Goal: Information Seeking & Learning: Understand process/instructions

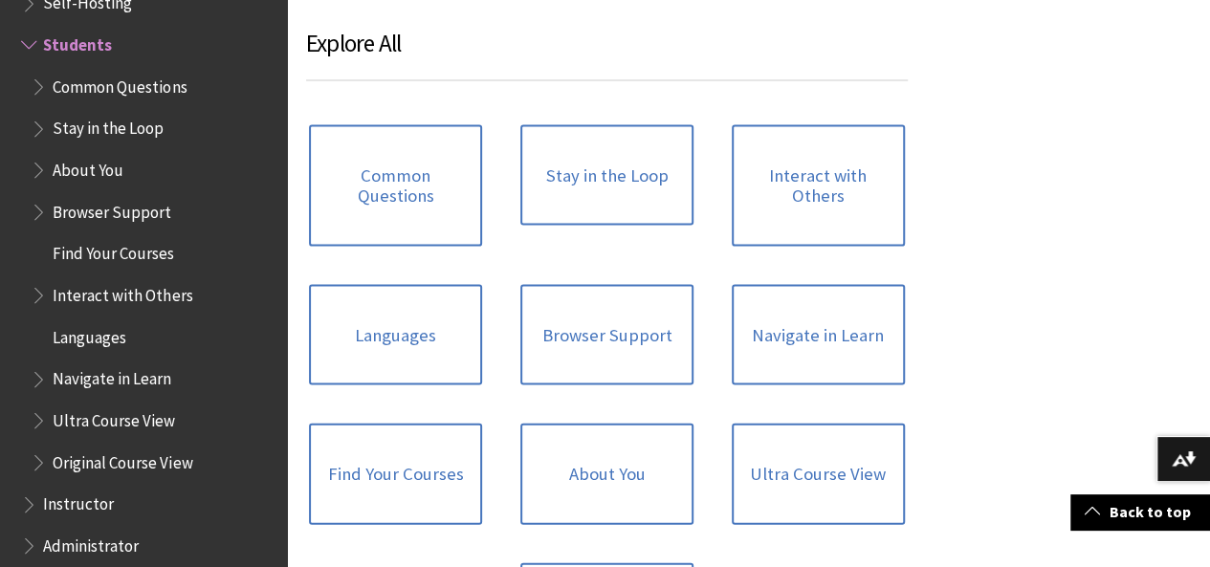
scroll to position [1857, 0]
click at [385, 192] on link "Common Questions" at bounding box center [395, 184] width 173 height 121
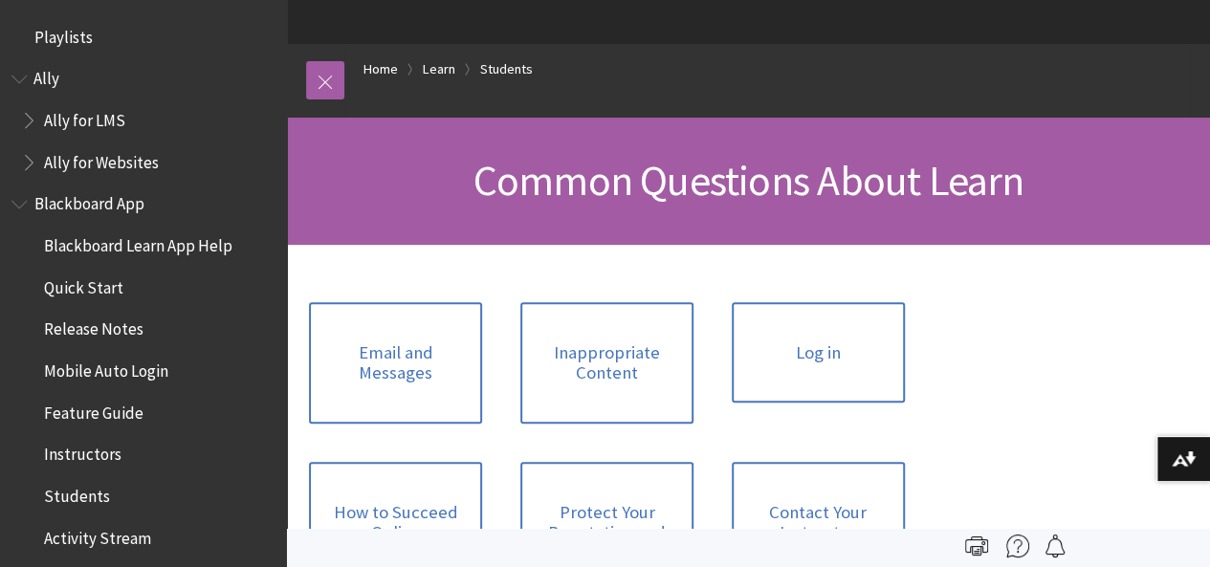
scroll to position [77, 0]
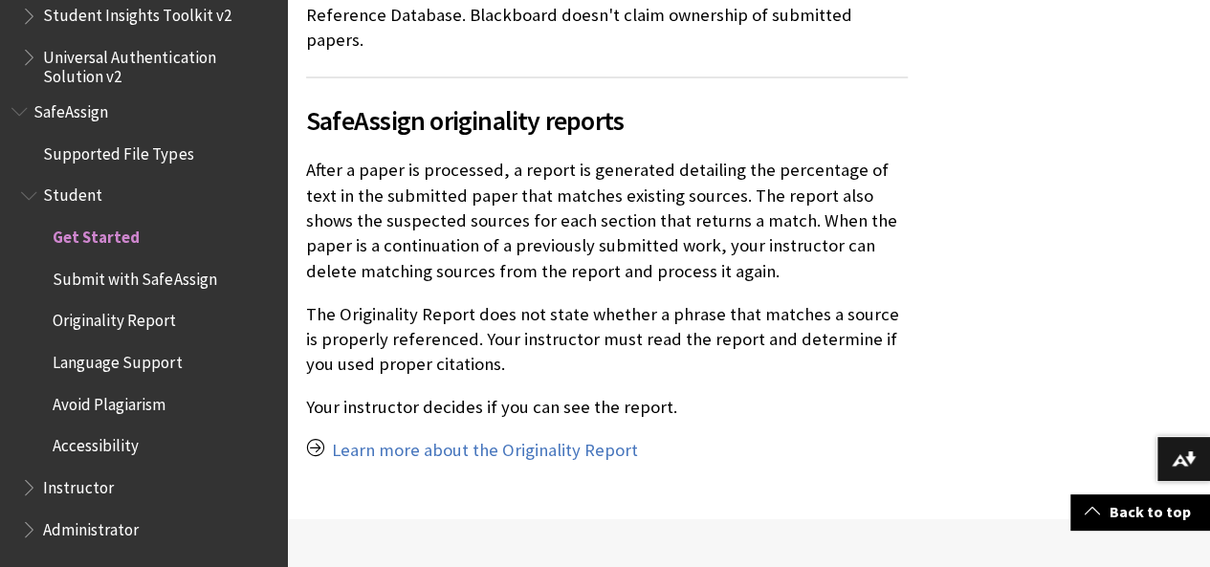
scroll to position [1546, 0]
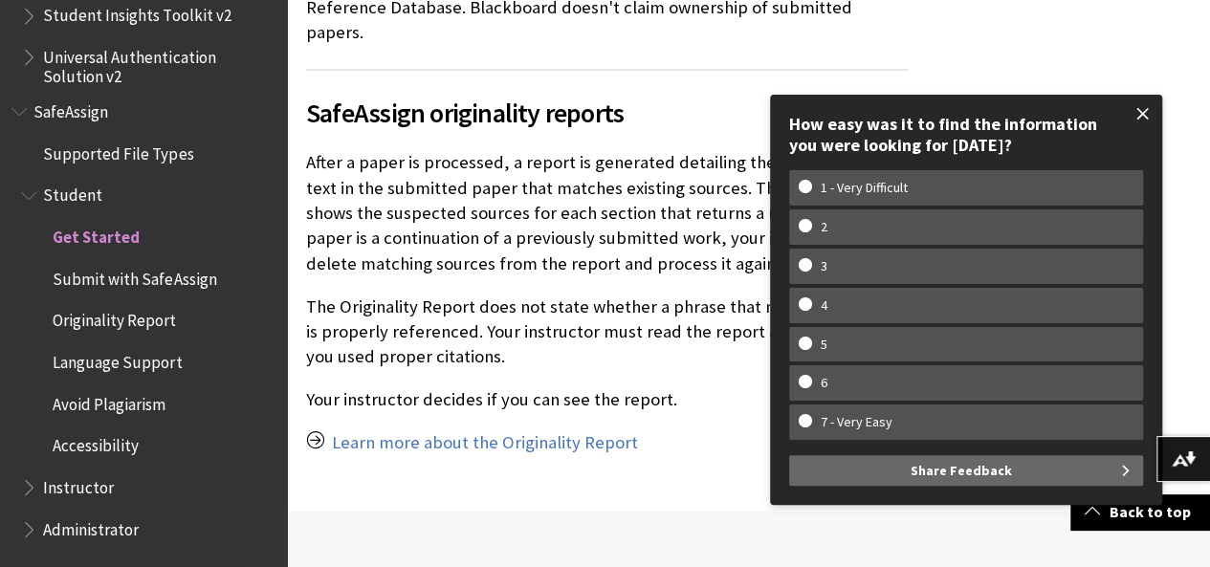
click at [1135, 118] on span at bounding box center [1143, 114] width 40 height 40
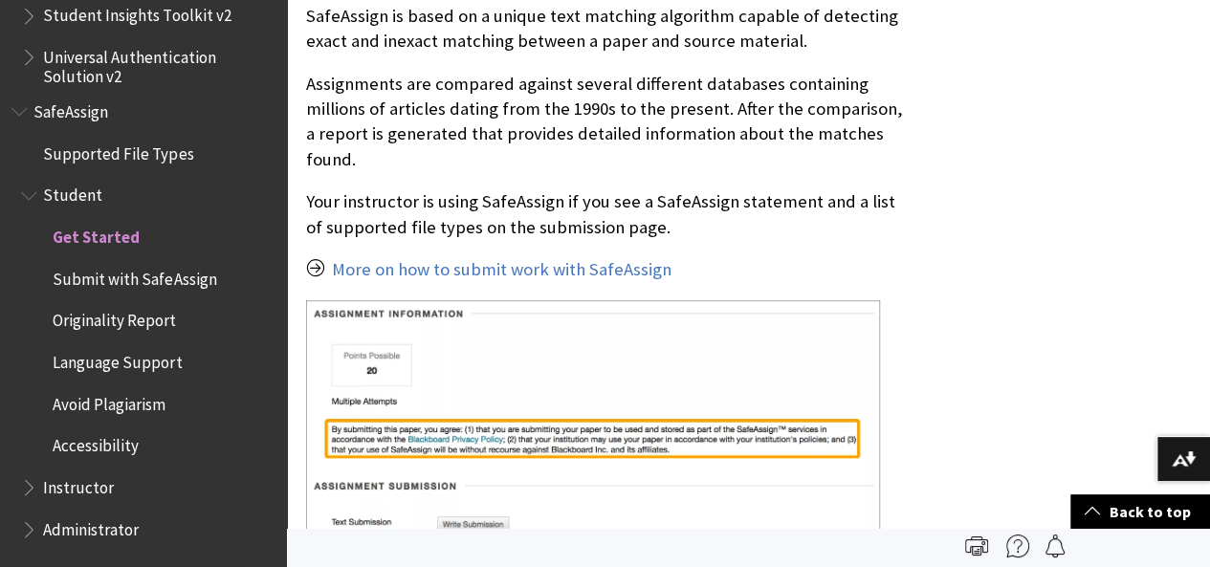
scroll to position [656, 0]
click at [533, 259] on link "More on how to submit work with SafeAssign" at bounding box center [502, 270] width 340 height 23
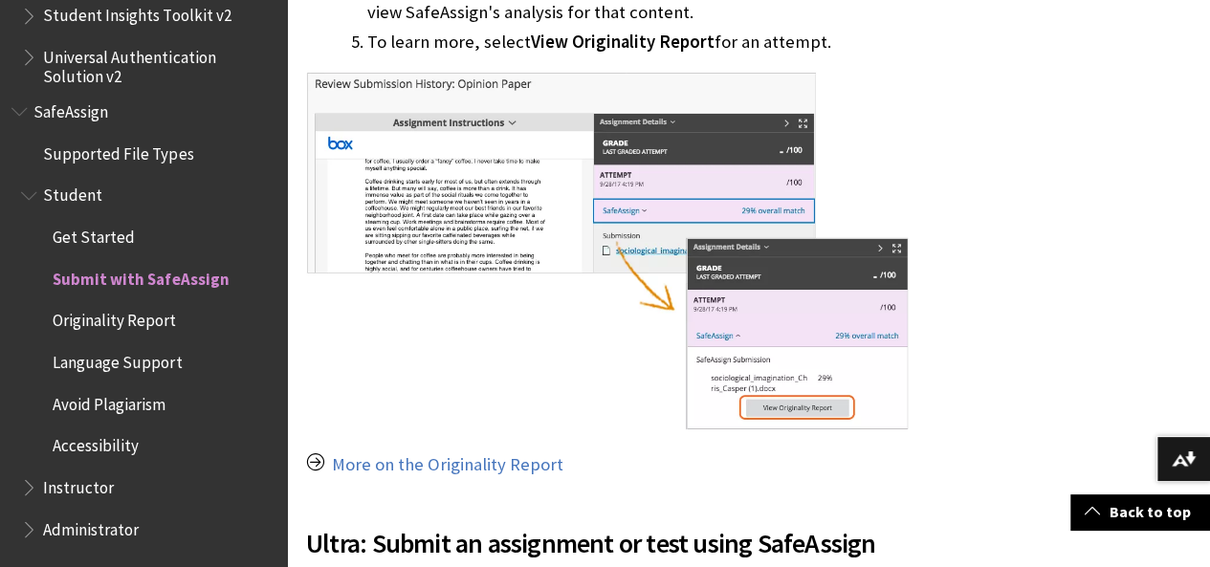
scroll to position [1872, 0]
click at [118, 330] on span "Originality Report" at bounding box center [114, 318] width 123 height 26
